Goal: Check status: Check status

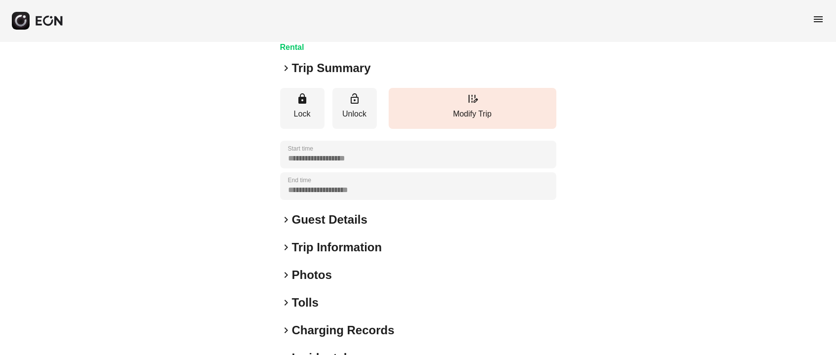
scroll to position [137, 0]
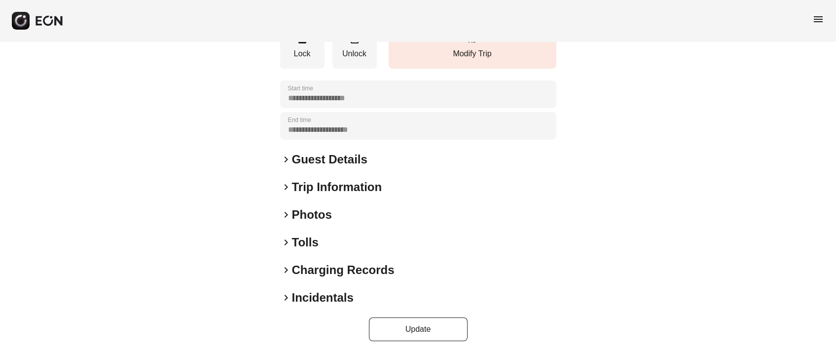
click at [288, 212] on span "keyboard_arrow_right" at bounding box center [286, 215] width 12 height 12
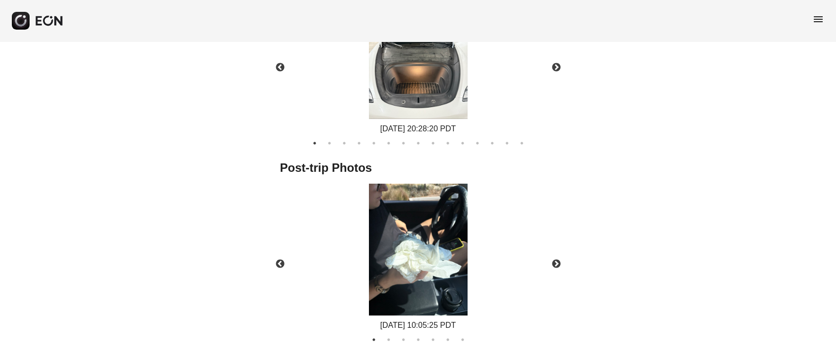
scroll to position [639, 0]
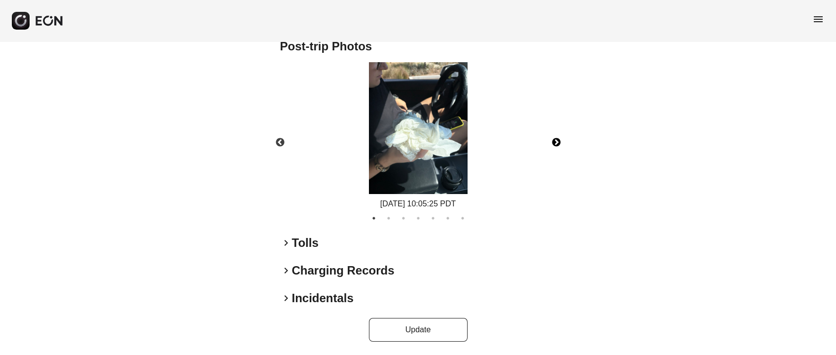
click at [557, 141] on button "Next" at bounding box center [556, 142] width 35 height 35
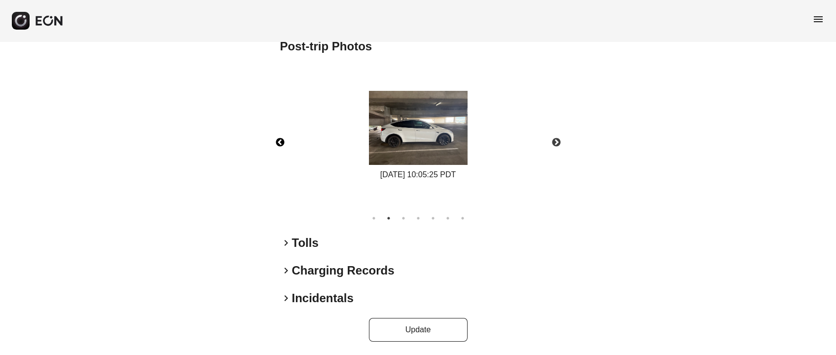
click at [286, 139] on button "Previous" at bounding box center [280, 142] width 35 height 35
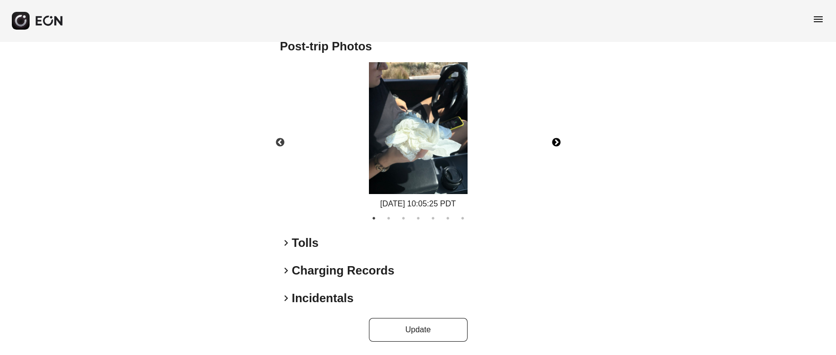
click at [563, 141] on button "Next" at bounding box center [556, 142] width 35 height 35
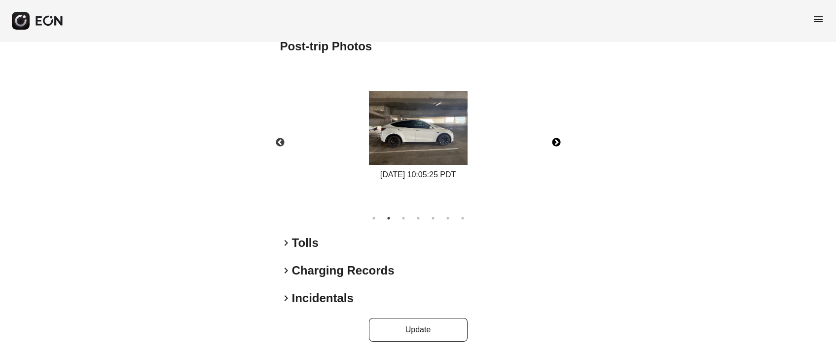
click at [560, 137] on button "Next" at bounding box center [556, 142] width 35 height 35
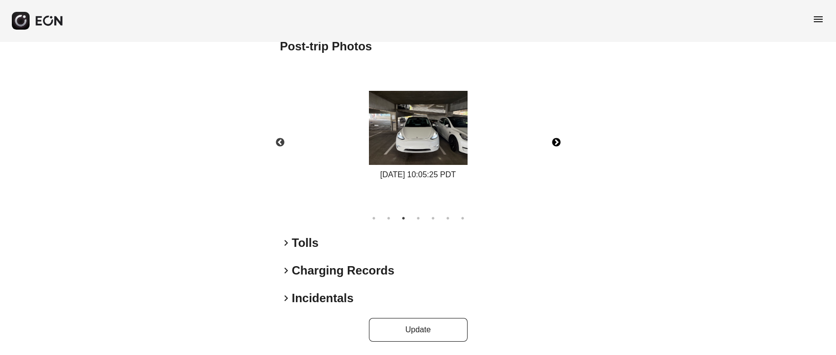
click at [559, 142] on button "Next" at bounding box center [556, 142] width 35 height 35
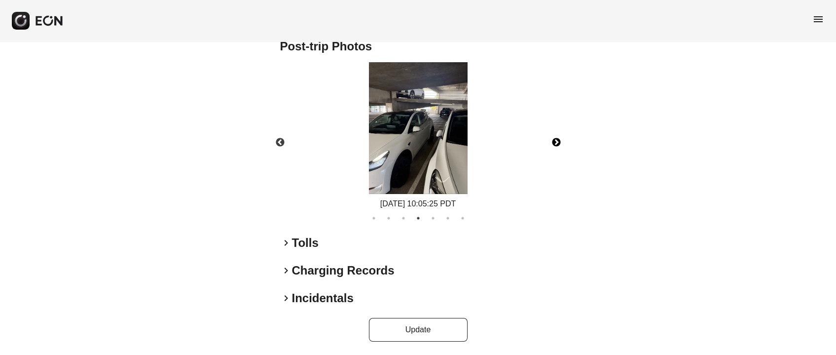
click at [556, 141] on button "Next" at bounding box center [556, 142] width 35 height 35
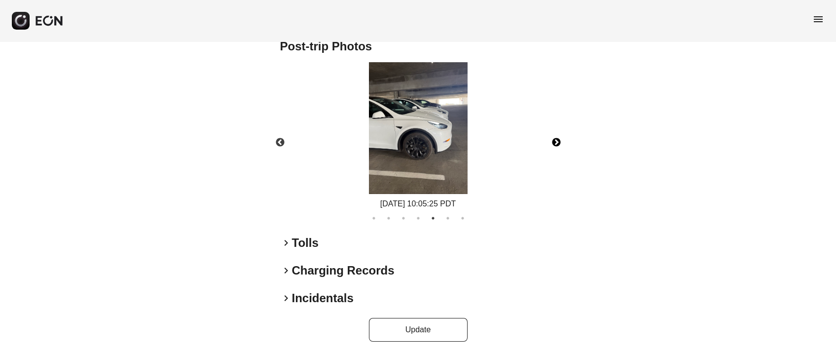
click at [548, 142] on button "Next" at bounding box center [556, 142] width 35 height 35
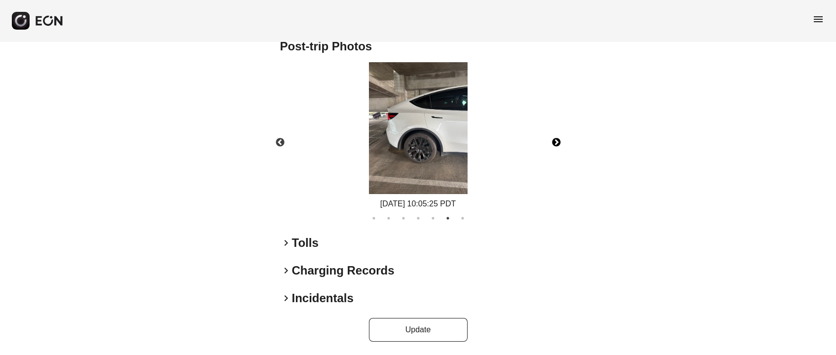
click at [554, 144] on button "Next" at bounding box center [556, 142] width 35 height 35
